Goal: Information Seeking & Learning: Learn about a topic

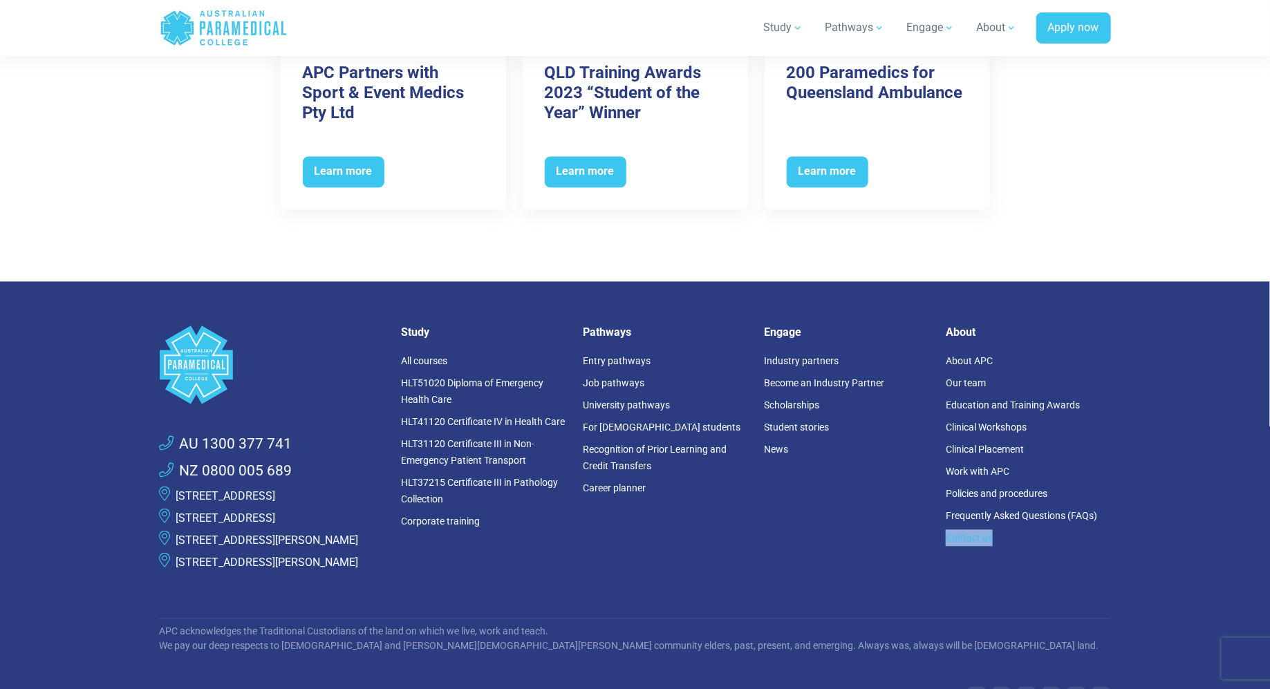
scroll to position [6461, 0]
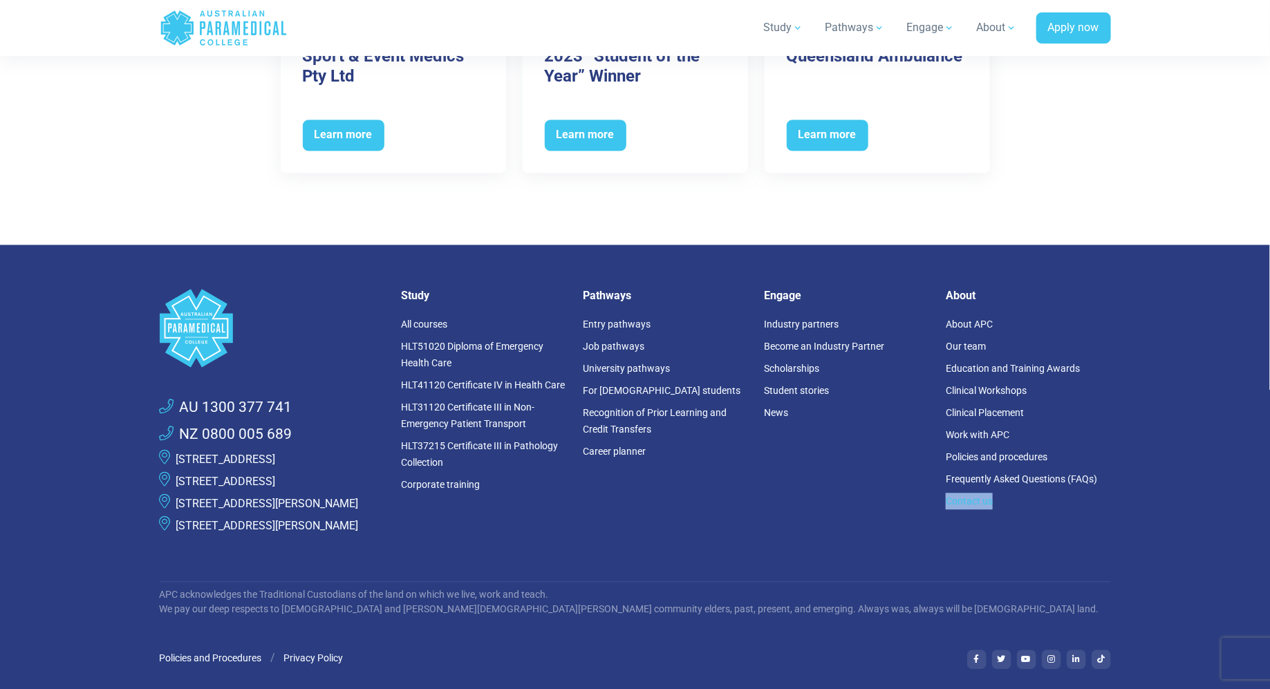
click at [256, 475] on link "[STREET_ADDRESS]" at bounding box center [226, 481] width 100 height 13
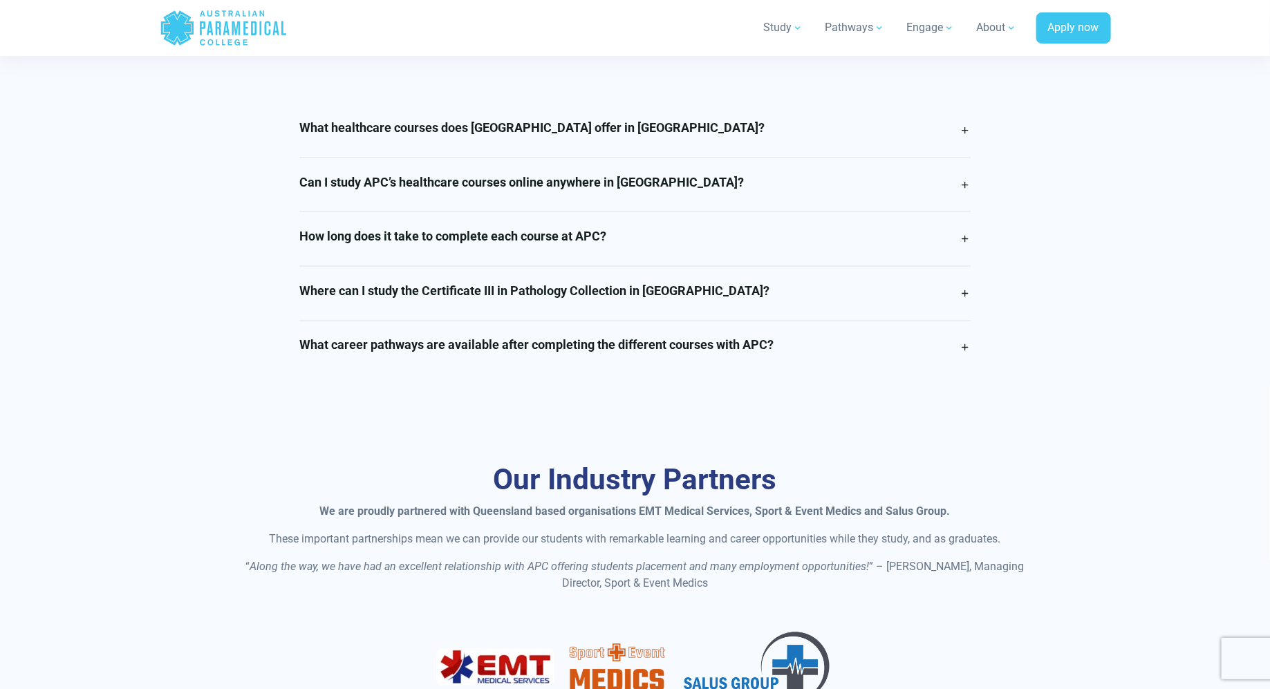
scroll to position [3542, 0]
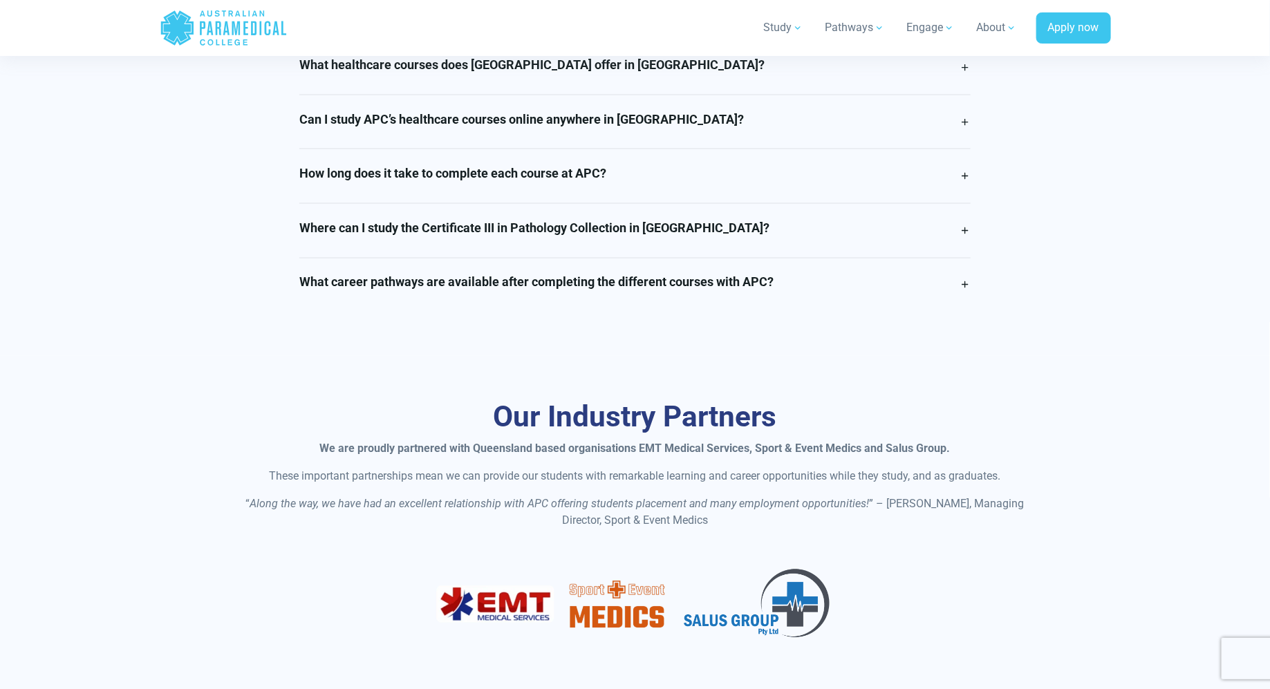
click at [625, 236] on h4 "Where can I study the Certificate III in Pathology Collection in Queensland?" at bounding box center [534, 228] width 470 height 15
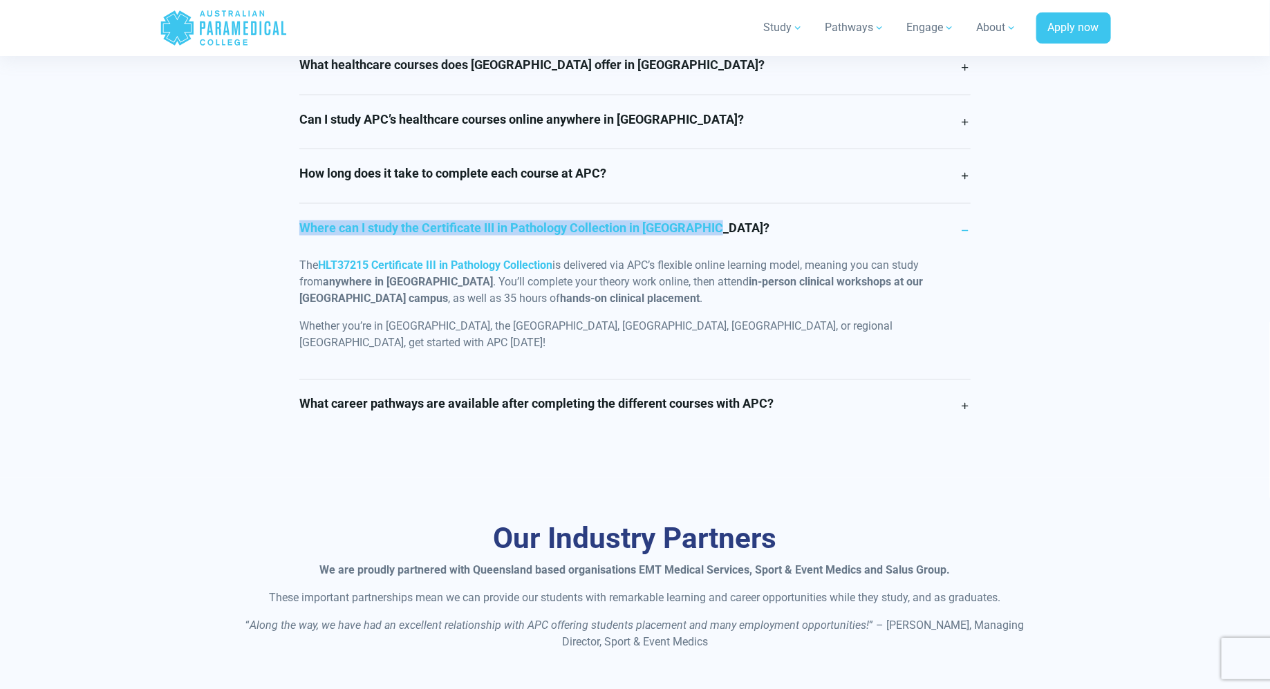
drag, startPoint x: 747, startPoint y: 241, endPoint x: 324, endPoint y: 238, distance: 423.1
click at [324, 238] on link "Where can I study the Certificate III in Pathology Collection in Queensland?" at bounding box center [634, 231] width 671 height 54
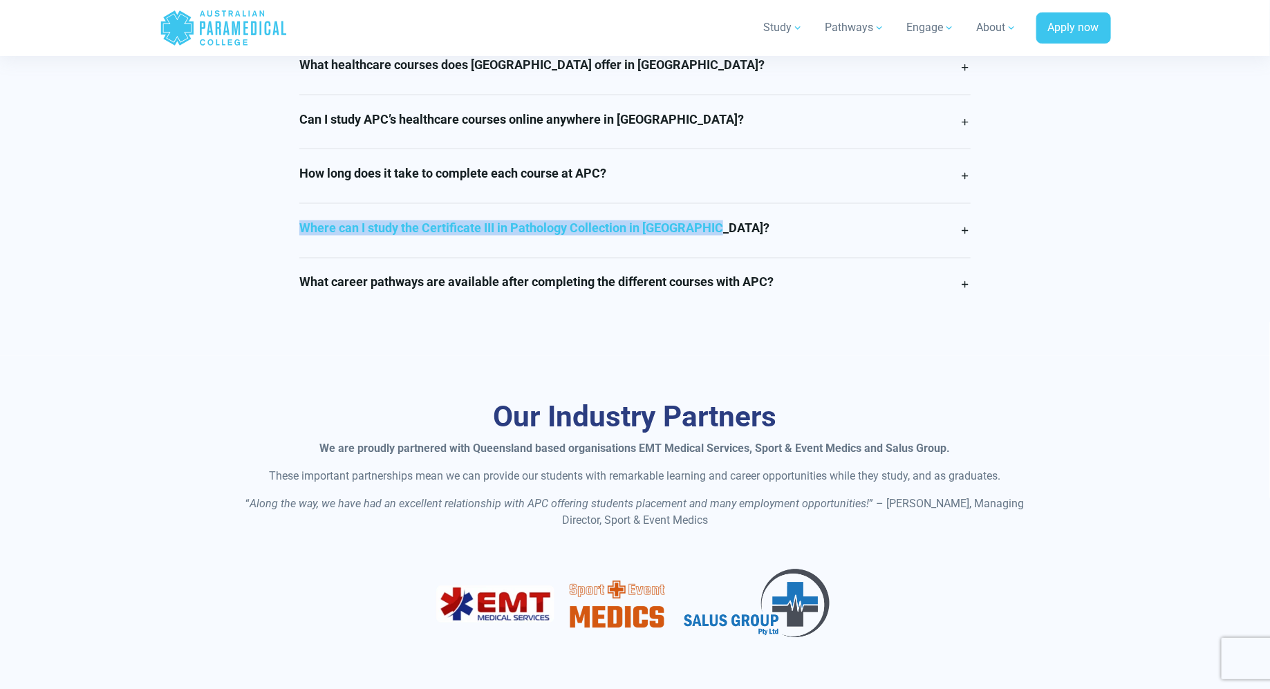
copy h4 "Where can I study the Certificate III in Pathology Collection in Queensland?"
click at [768, 239] on link "Where can I study the Certificate III in Pathology Collection in Queensland?" at bounding box center [634, 231] width 671 height 54
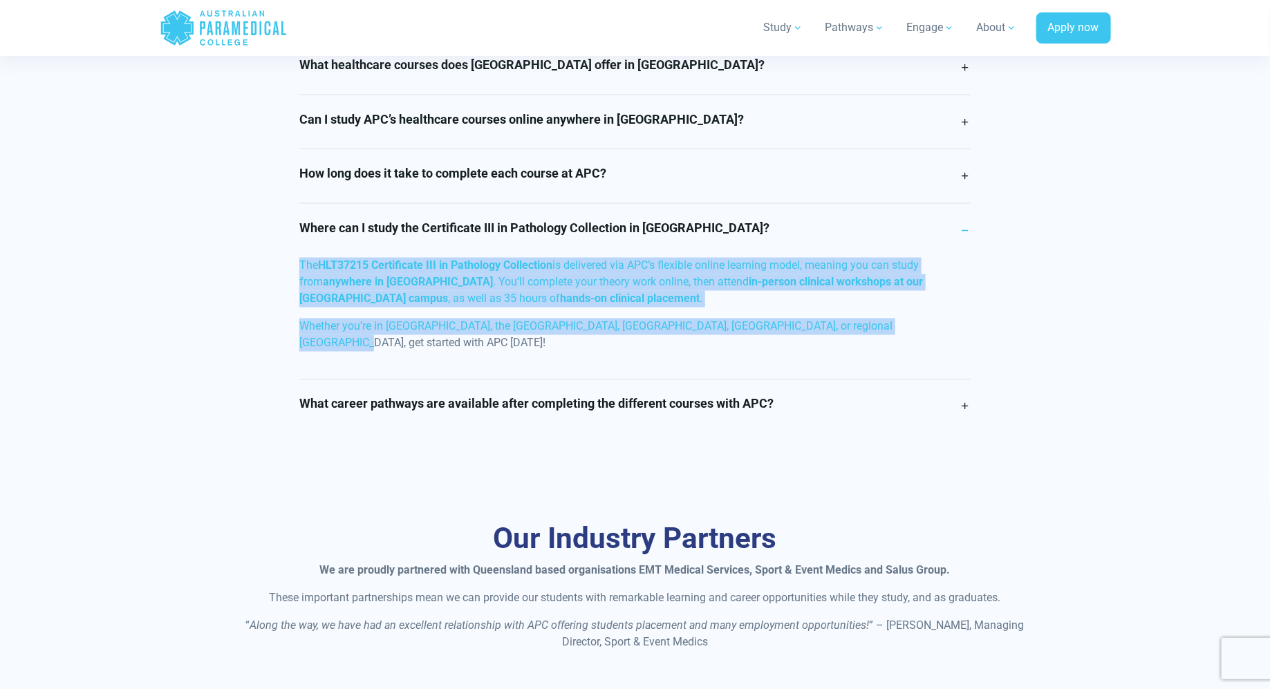
drag, startPoint x: 917, startPoint y: 339, endPoint x: 292, endPoint y: 281, distance: 626.9
click at [292, 281] on div "What healthcare courses does Australian Paramedical College offer in Queensland…" at bounding box center [635, 237] width 688 height 393
copy div "The HLT37215 Certificate III in Pathology Collection is delivered via APC’s fle…"
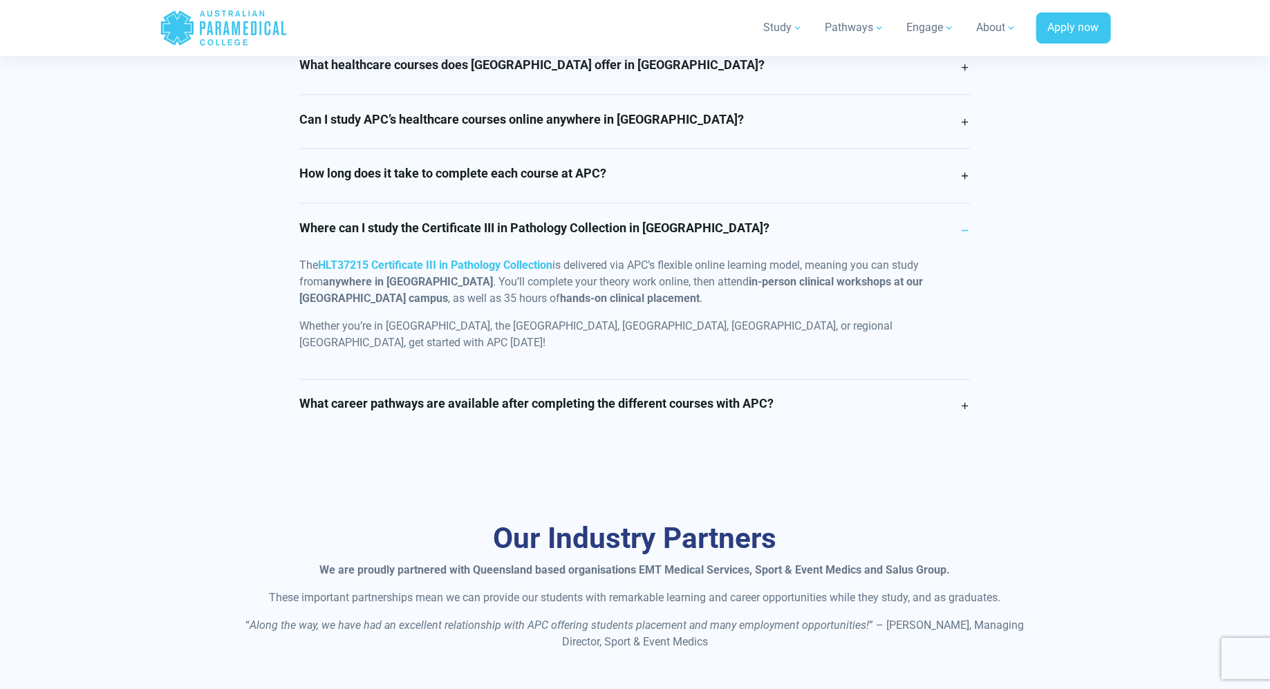
click at [768, 236] on link "Where can I study the Certificate III in Pathology Collection in Queensland?" at bounding box center [634, 231] width 671 height 54
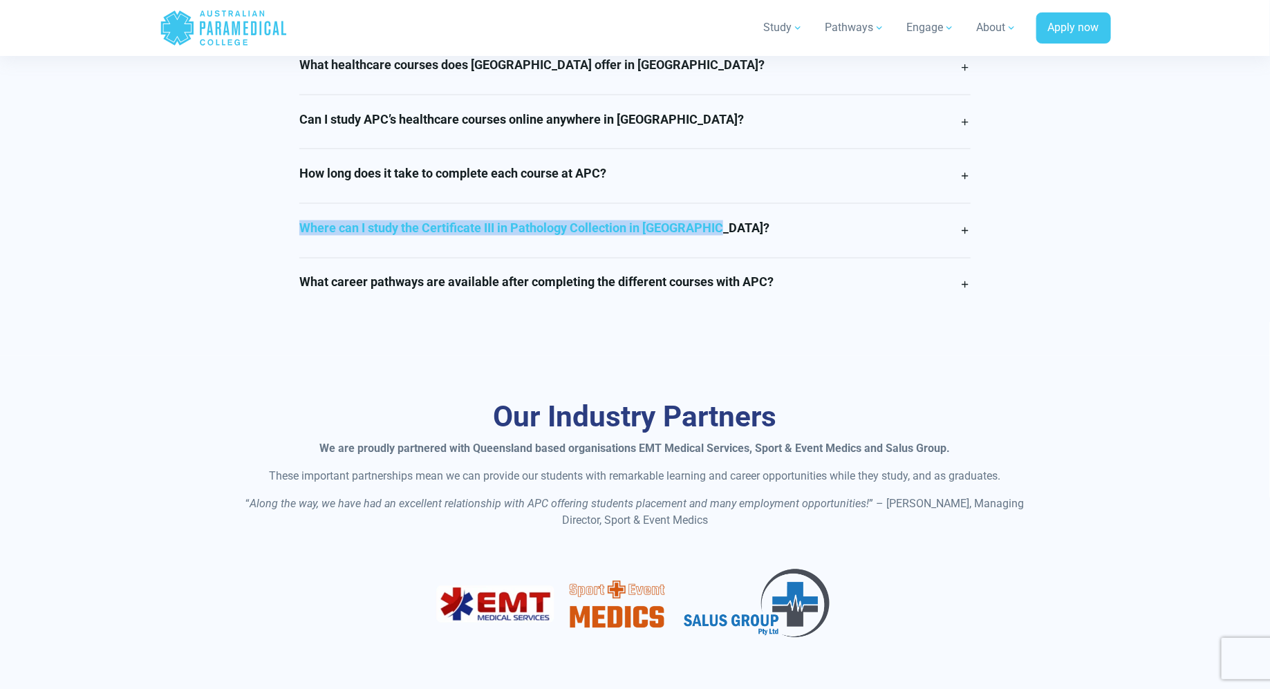
drag, startPoint x: 746, startPoint y: 242, endPoint x: 322, endPoint y: 241, distance: 423.8
click at [321, 242] on link "Where can I study the Certificate III in Pathology Collection in Queensland?" at bounding box center [634, 231] width 671 height 54
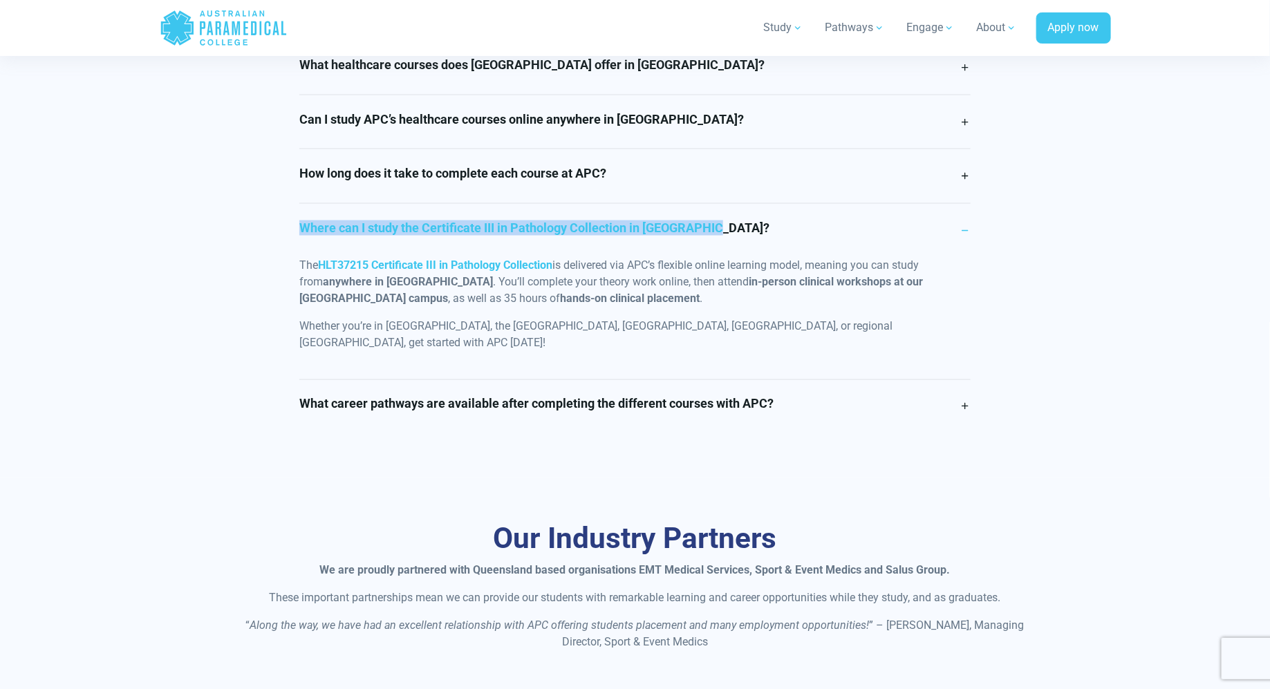
copy h4 "Where can I study the Certificate III in Pathology Collection in Queensland?"
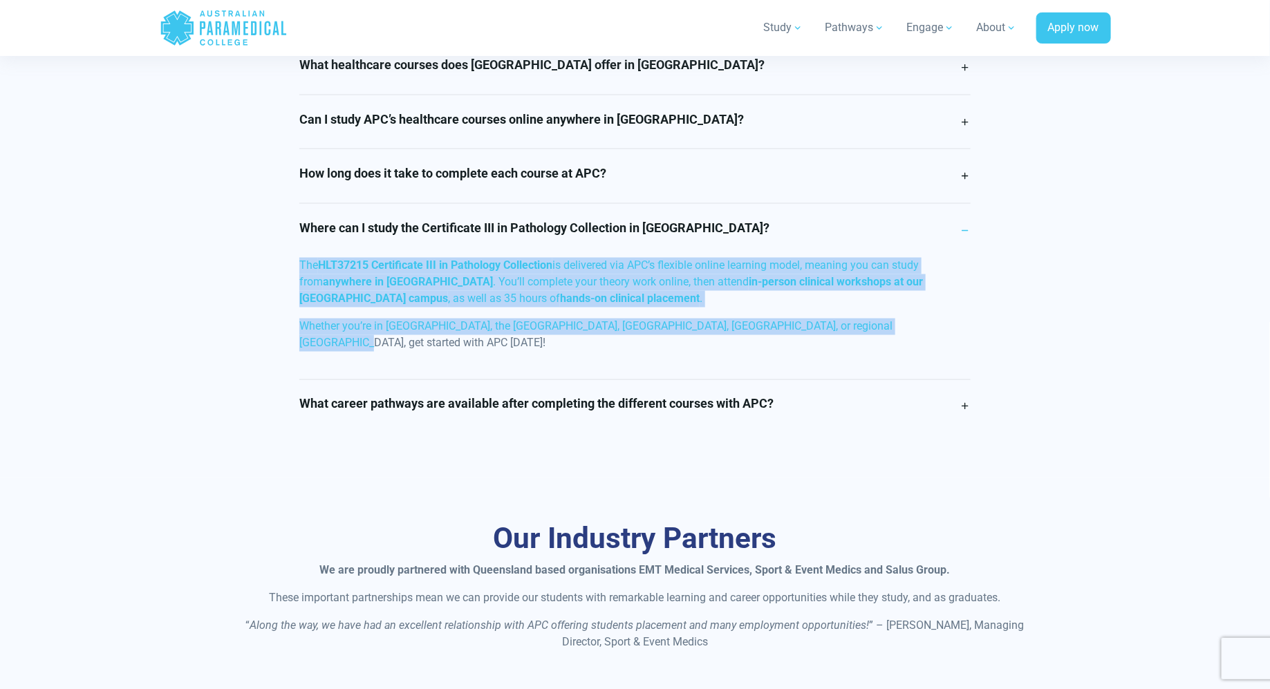
drag, startPoint x: 930, startPoint y: 348, endPoint x: 297, endPoint y: 286, distance: 637.0
click at [297, 286] on div "What healthcare courses does Australian Paramedical College offer in Queensland…" at bounding box center [635, 237] width 688 height 393
copy div "The HLT37215 Certificate III in Pathology Collection is delivered via APC’s fle…"
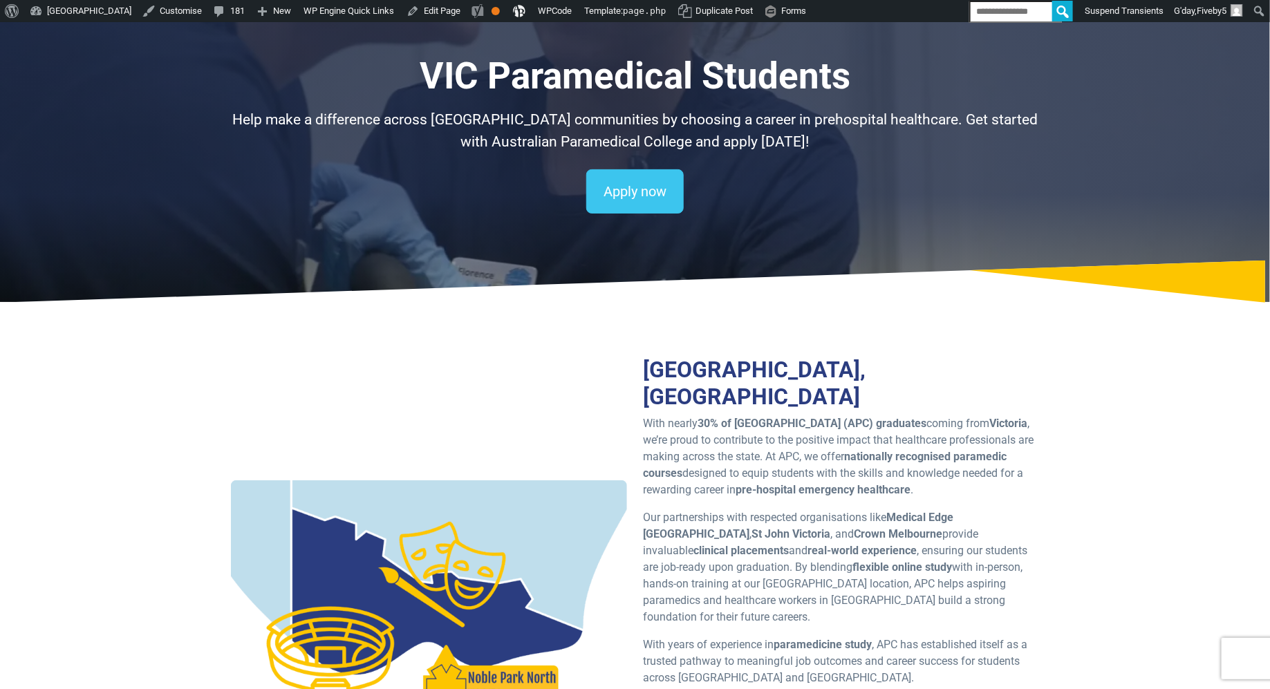
scroll to position [241, 0]
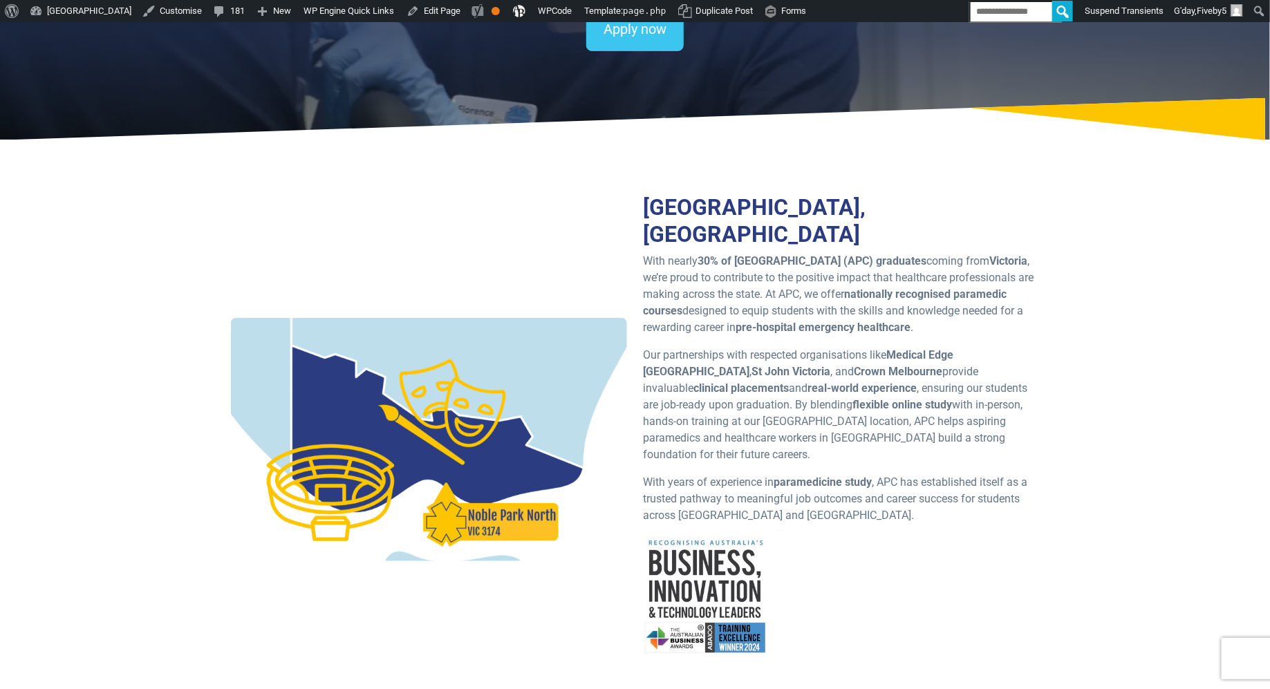
drag, startPoint x: 552, startPoint y: 510, endPoint x: 466, endPoint y: 508, distance: 86.4
click at [466, 508] on div at bounding box center [429, 439] width 396 height 243
click at [466, 10] on link "Edit Page" at bounding box center [433, 11] width 65 height 22
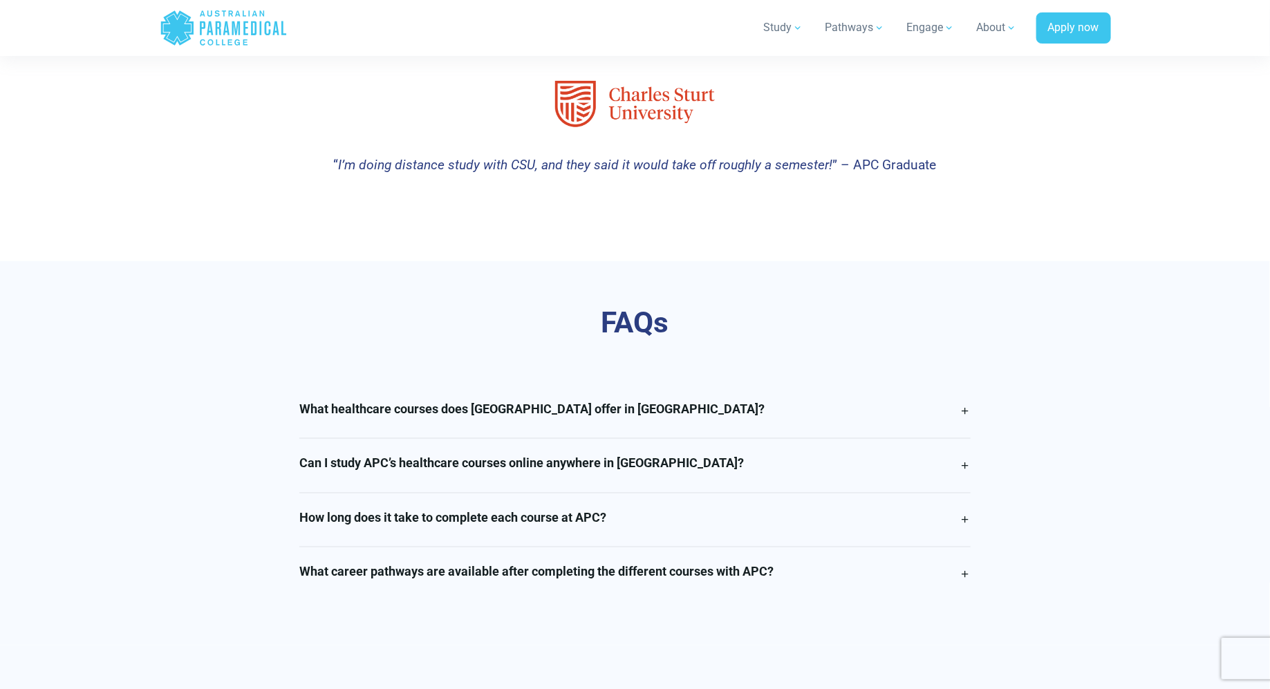
scroll to position [2869, 0]
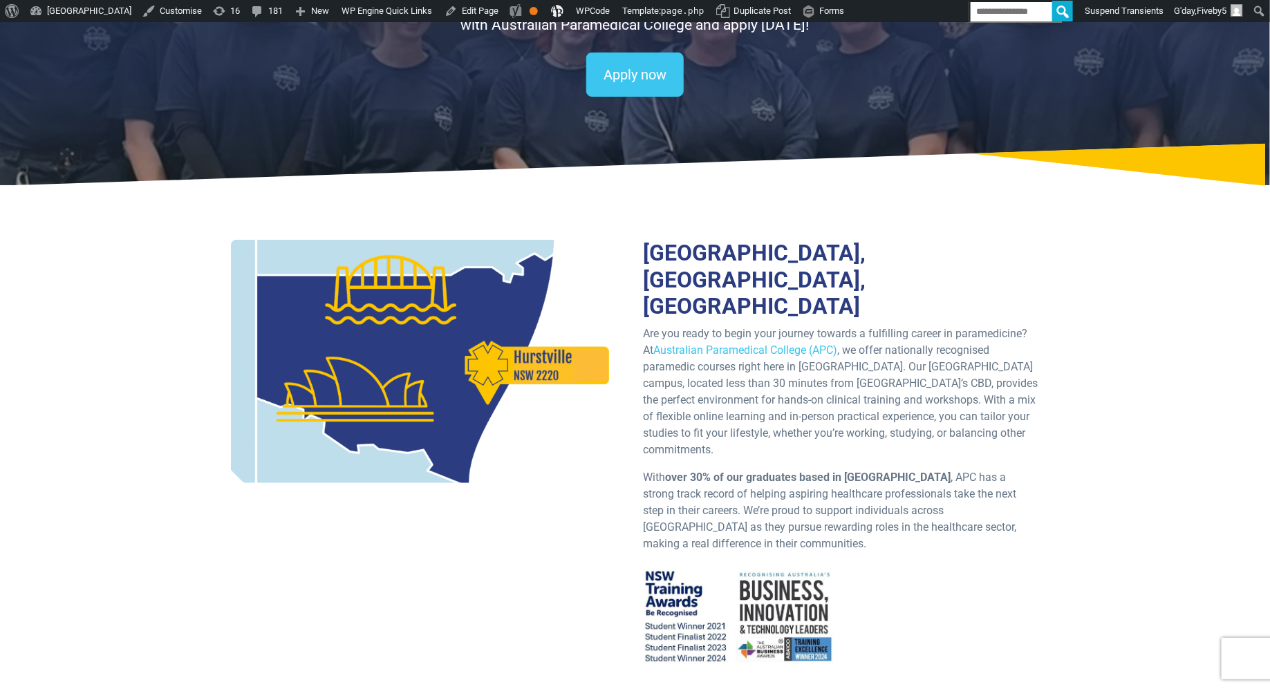
scroll to position [209, 0]
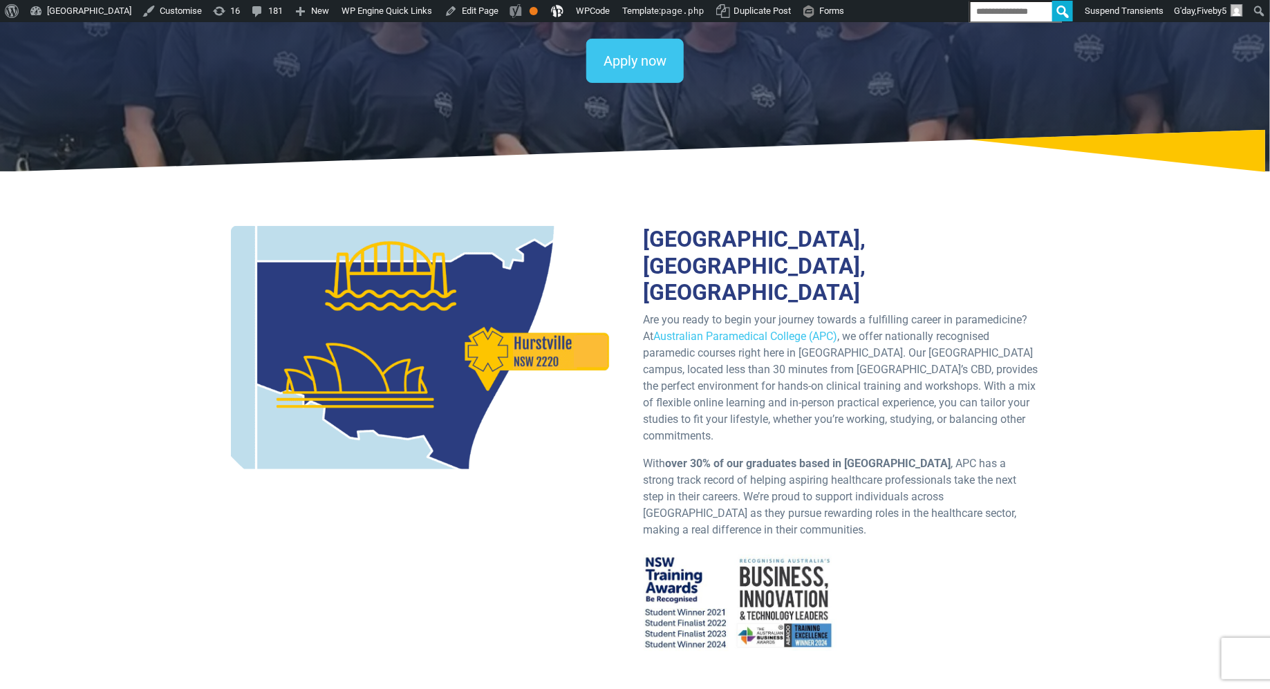
drag, startPoint x: 576, startPoint y: 339, endPoint x: 510, endPoint y: 339, distance: 65.7
click at [510, 339] on div at bounding box center [429, 347] width 396 height 243
drag, startPoint x: 914, startPoint y: 324, endPoint x: 879, endPoint y: 341, distance: 38.3
click at [879, 341] on p "Are you ready to begin your journey towards a fulfilling career in paramedicine…" at bounding box center [842, 378] width 396 height 133
copy p "Hurstville campus, located less than 30 minutes from Sydney’s CBD"
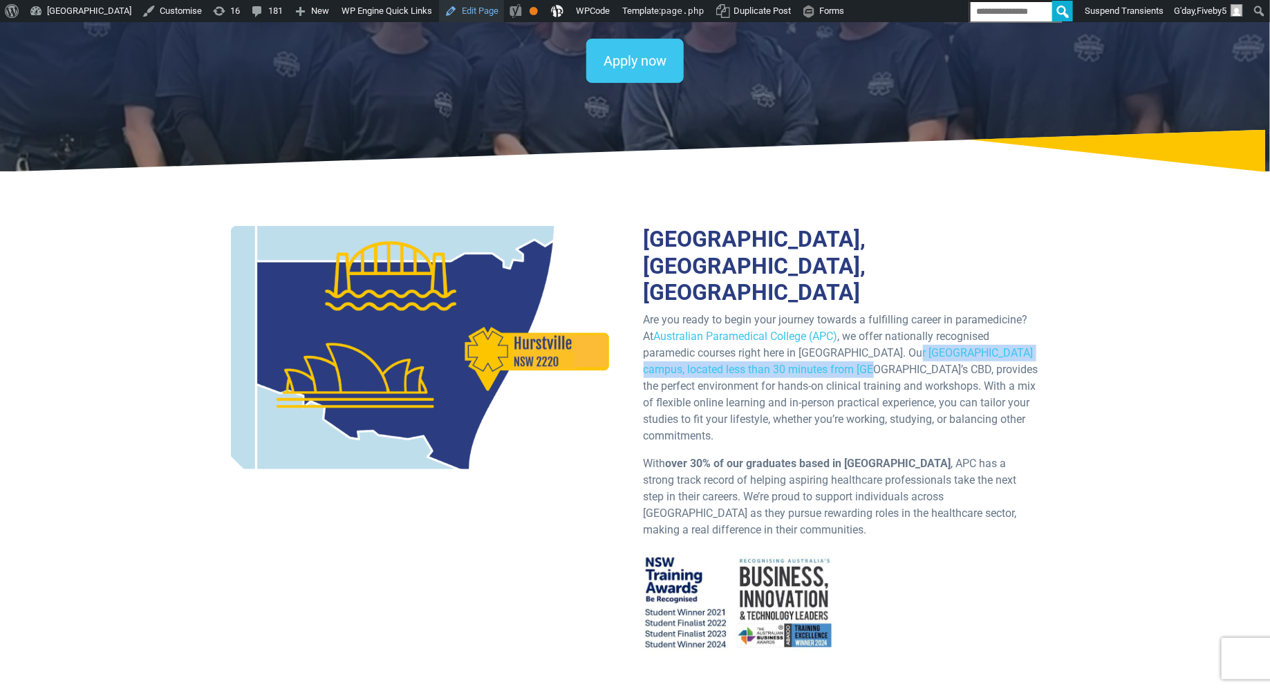
click at [504, 7] on link "Edit Page" at bounding box center [471, 11] width 65 height 22
